Goal: Task Accomplishment & Management: Manage account settings

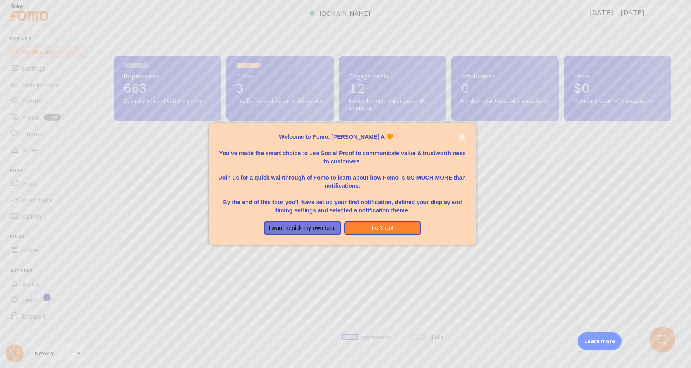
click at [463, 139] on icon "close," at bounding box center [462, 137] width 4 height 4
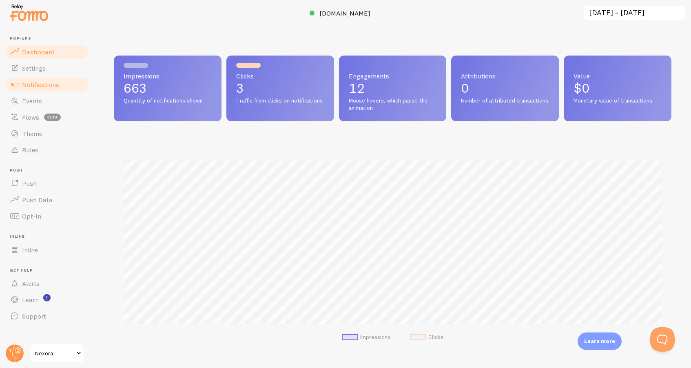
click at [33, 80] on link "Notifications" at bounding box center [47, 84] width 84 height 16
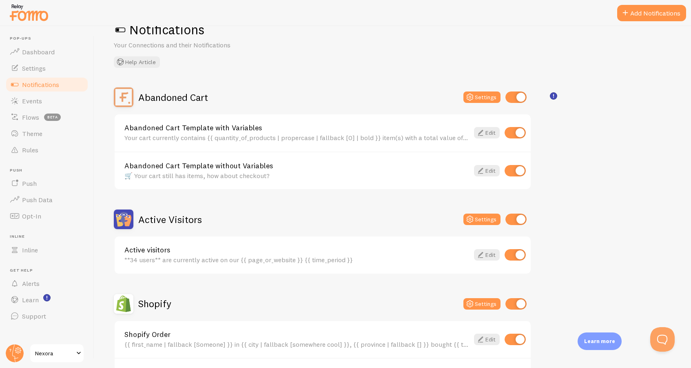
scroll to position [38, 0]
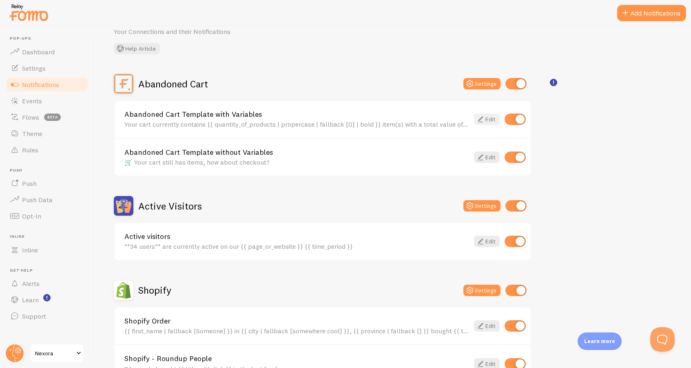
click at [482, 120] on icon at bounding box center [481, 119] width 10 height 10
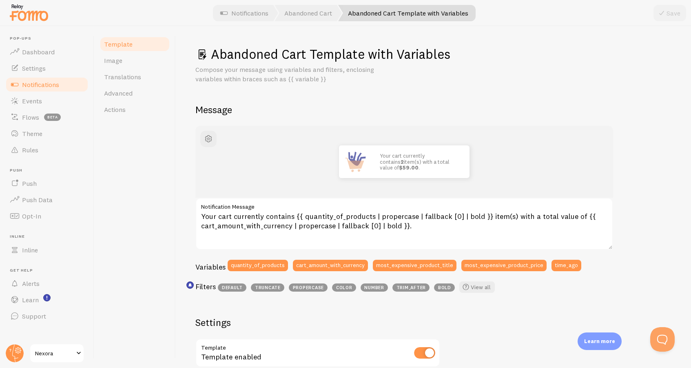
click at [67, 82] on link "Notifications" at bounding box center [47, 84] width 84 height 16
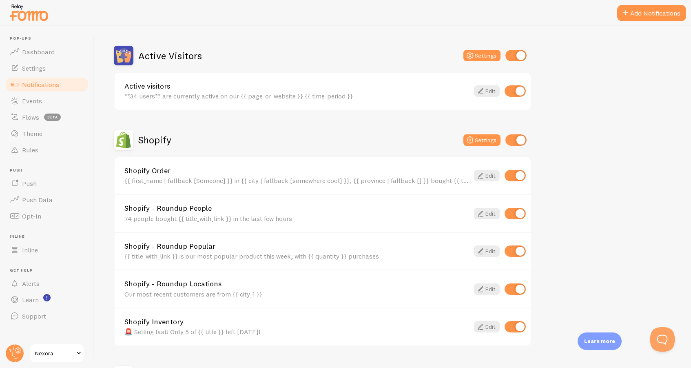
scroll to position [210, 0]
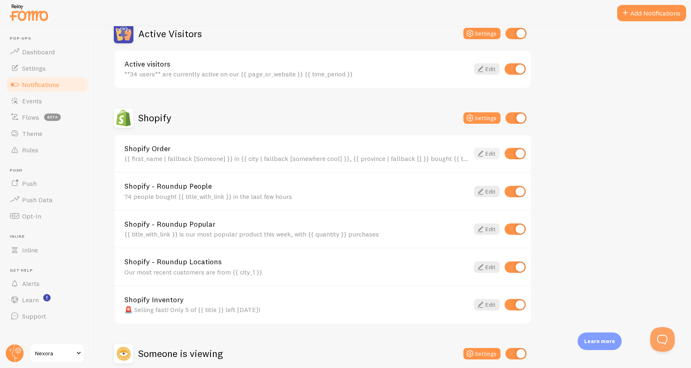
click at [481, 152] on icon at bounding box center [481, 154] width 10 height 10
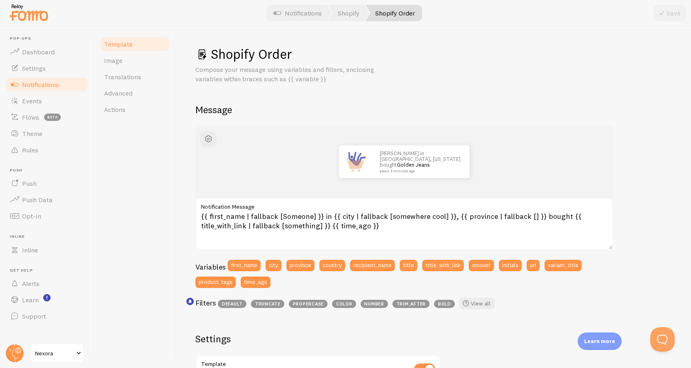
click at [61, 84] on link "Notifications" at bounding box center [47, 84] width 84 height 16
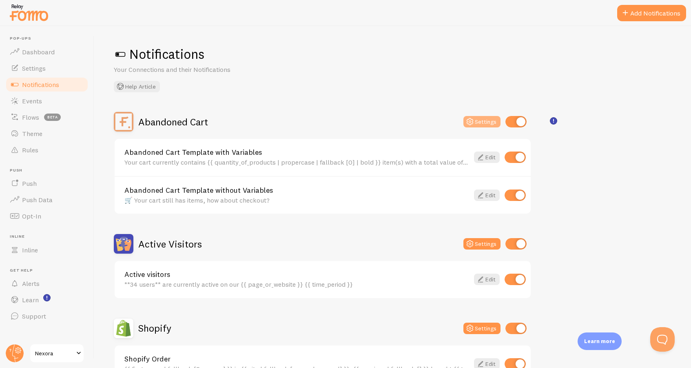
click at [475, 123] on icon at bounding box center [470, 122] width 10 height 10
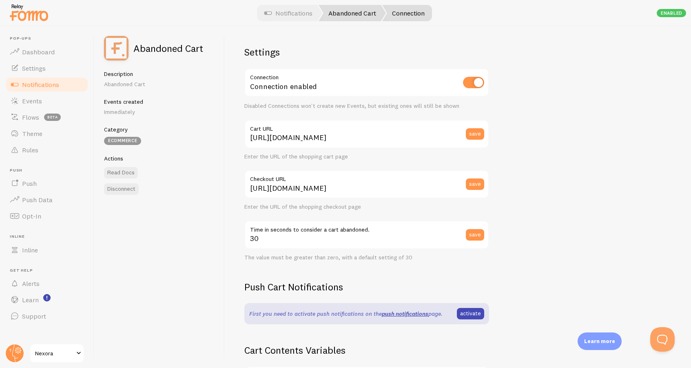
click at [349, 20] on link "Abandoned Cart" at bounding box center [352, 13] width 67 height 16
click at [302, 17] on link "Notifications" at bounding box center [289, 13] width 68 height 16
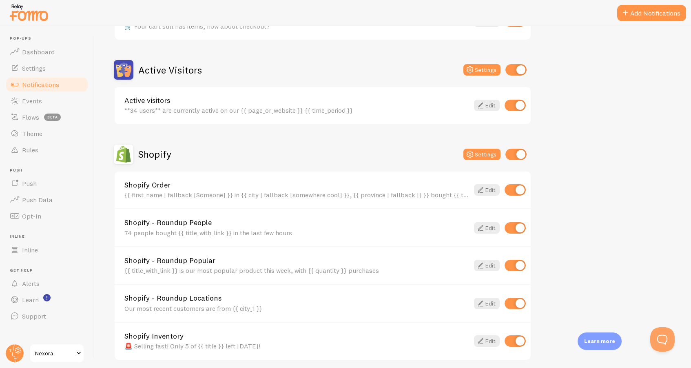
scroll to position [184, 0]
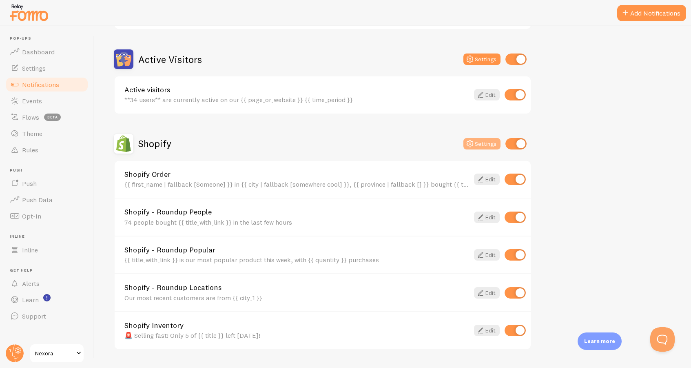
click at [465, 146] on button "Settings" at bounding box center [482, 143] width 37 height 11
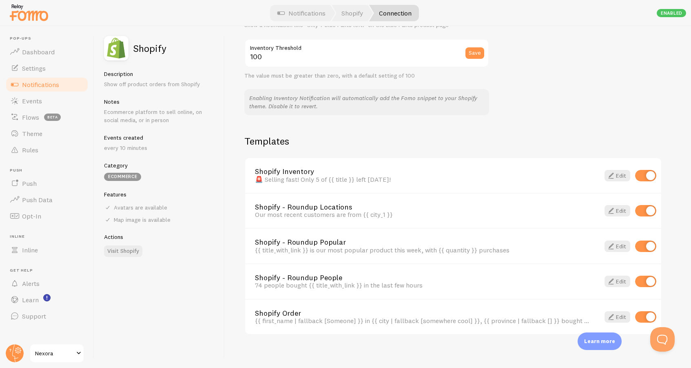
scroll to position [484, 0]
click at [647, 206] on input "checkbox" at bounding box center [645, 210] width 21 height 11
checkbox input "false"
click at [650, 241] on input "checkbox" at bounding box center [645, 246] width 21 height 11
checkbox input "false"
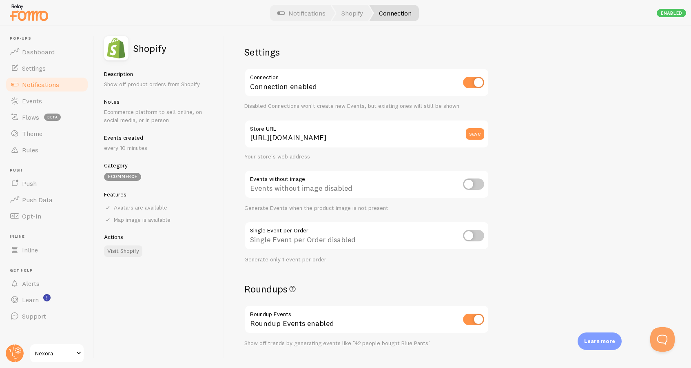
scroll to position [0, 0]
click at [59, 82] on span "Notifications" at bounding box center [40, 84] width 37 height 8
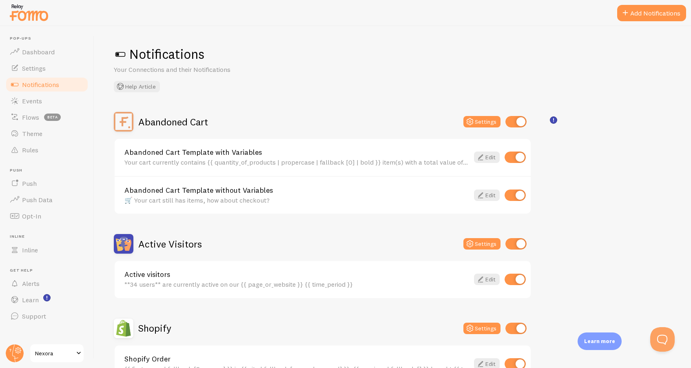
checkbox input "false"
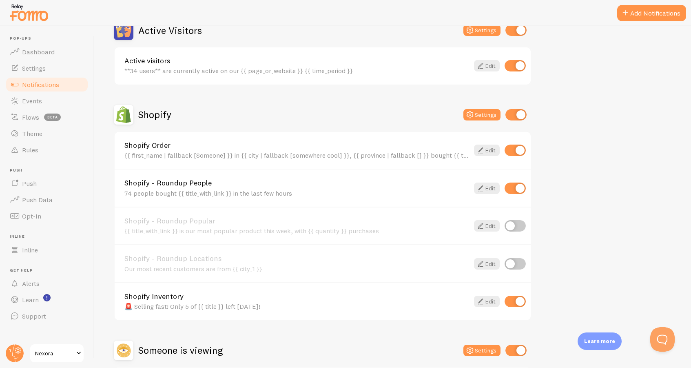
scroll to position [224, 0]
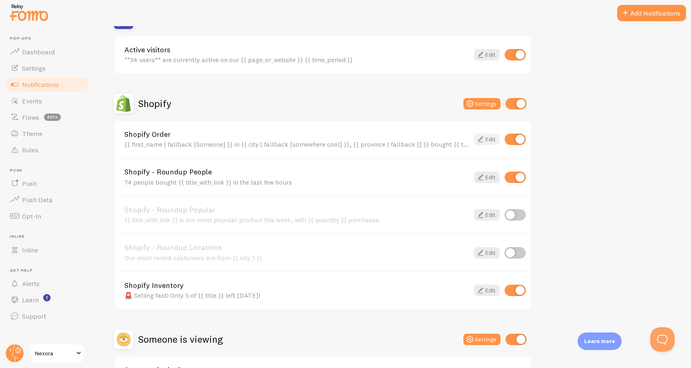
click at [480, 140] on icon at bounding box center [481, 139] width 10 height 10
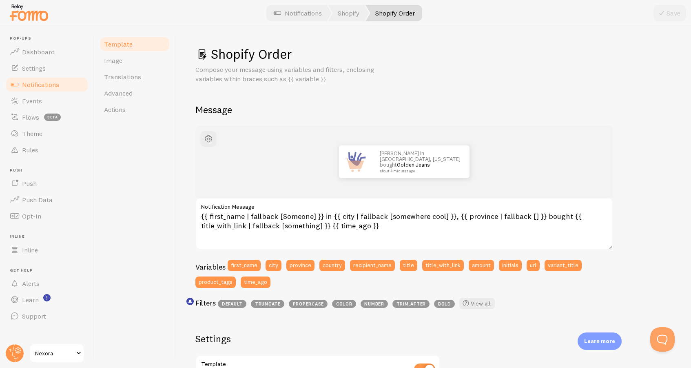
click at [67, 82] on link "Notifications" at bounding box center [47, 84] width 84 height 16
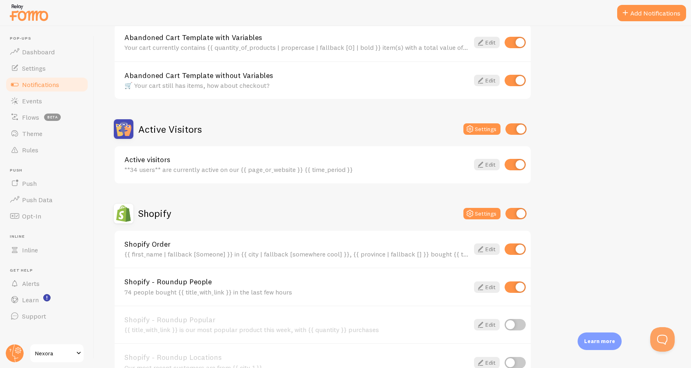
scroll to position [116, 0]
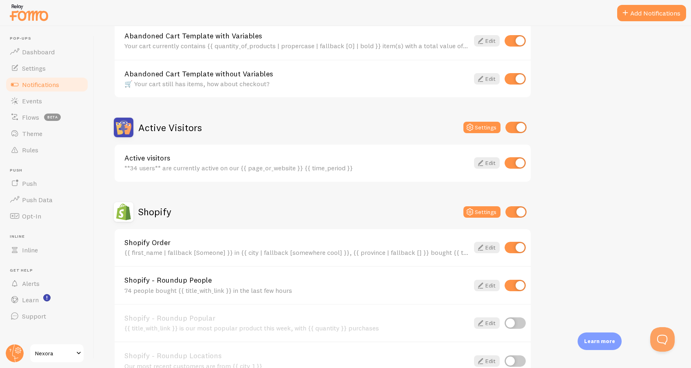
click at [517, 247] on input "checkbox" at bounding box center [515, 247] width 21 height 11
checkbox input "false"
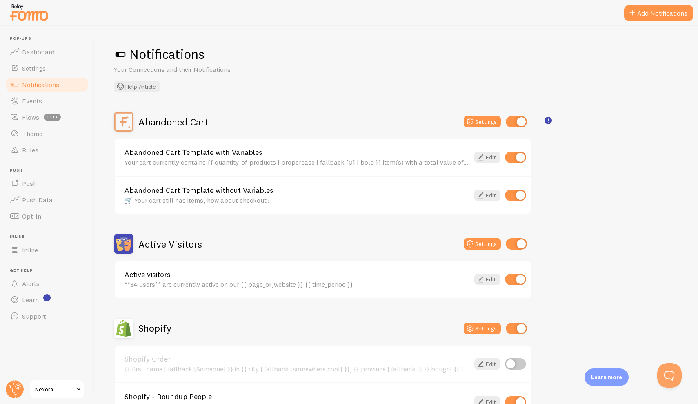
scroll to position [0, 0]
click at [63, 87] on link "Notifications" at bounding box center [47, 84] width 84 height 16
click at [62, 92] on link "Notifications" at bounding box center [47, 84] width 84 height 16
click at [58, 98] on link "Events" at bounding box center [47, 101] width 84 height 16
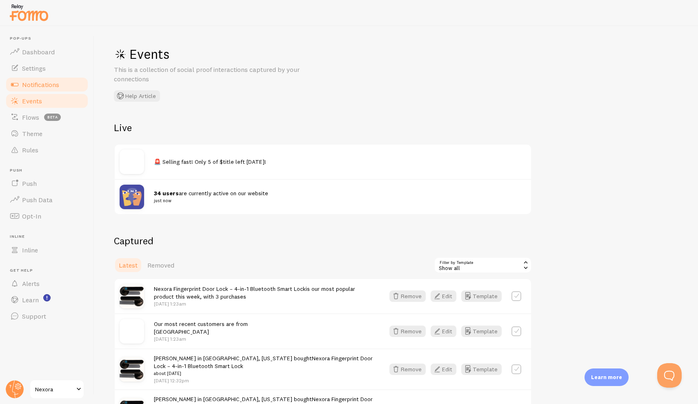
click at [60, 81] on link "Notifications" at bounding box center [47, 84] width 84 height 16
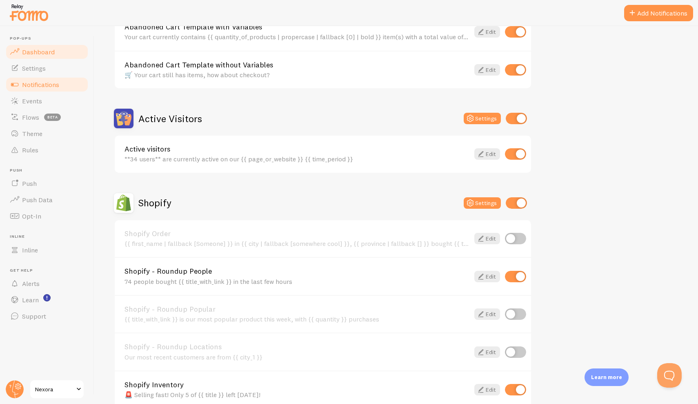
click at [48, 52] on span "Dashboard" at bounding box center [38, 52] width 33 height 8
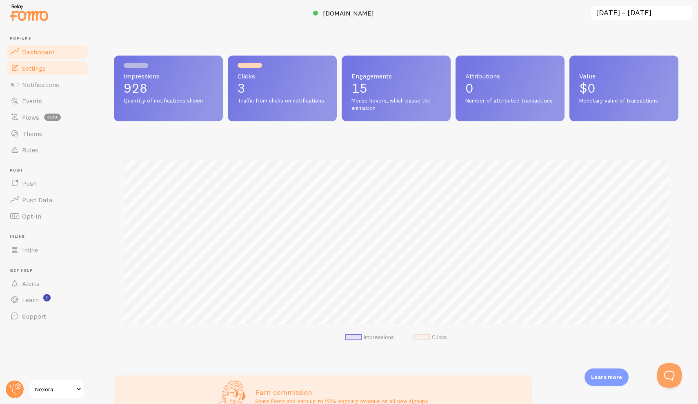
scroll to position [214, 564]
click at [48, 70] on link "Settings" at bounding box center [47, 68] width 84 height 16
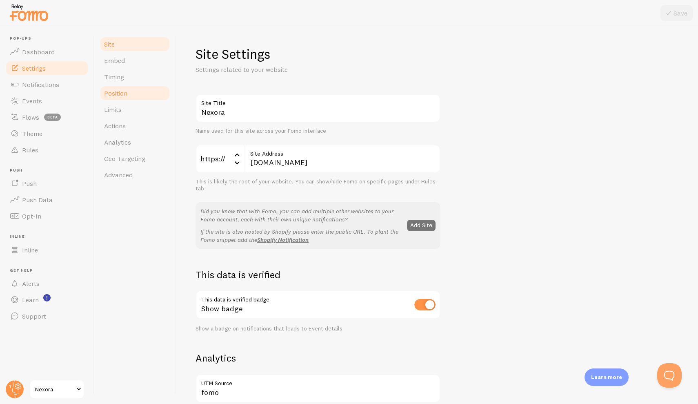
click at [122, 88] on link "Position" at bounding box center [134, 93] width 71 height 16
